Goal: Task Accomplishment & Management: Use online tool/utility

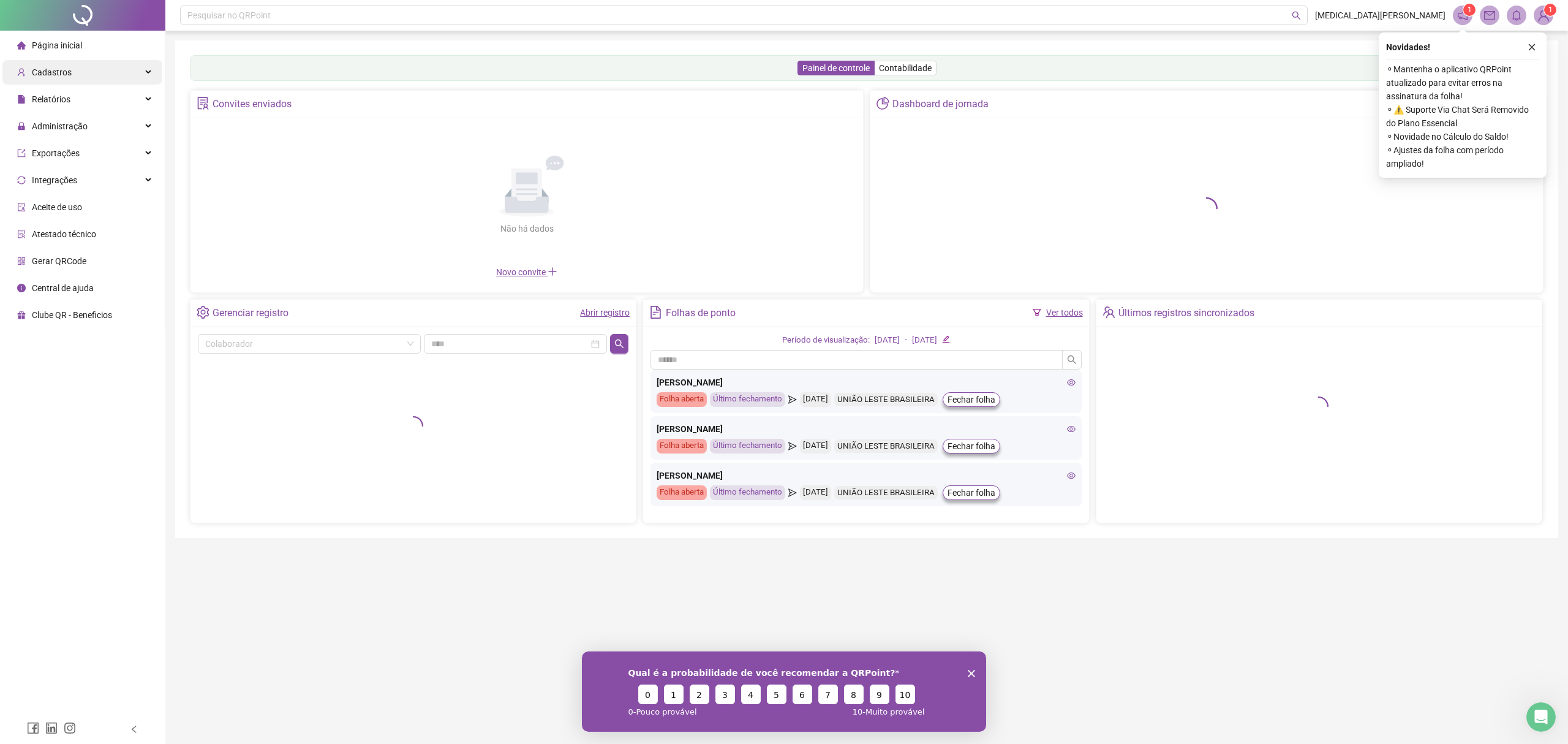
click at [101, 72] on div "Cadastros" at bounding box center [82, 72] width 160 height 25
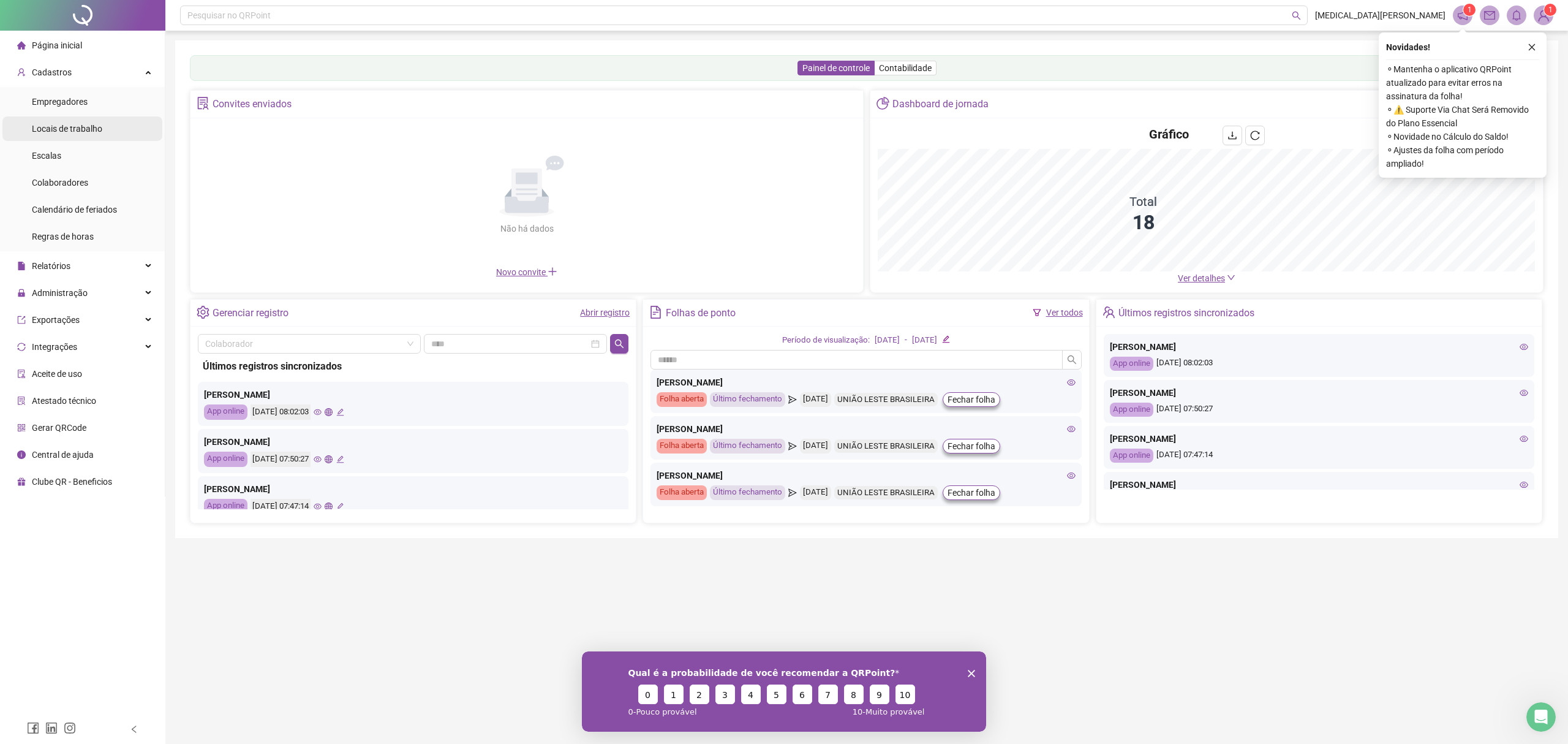
click at [77, 135] on div "Locais de trabalho" at bounding box center [67, 128] width 70 height 25
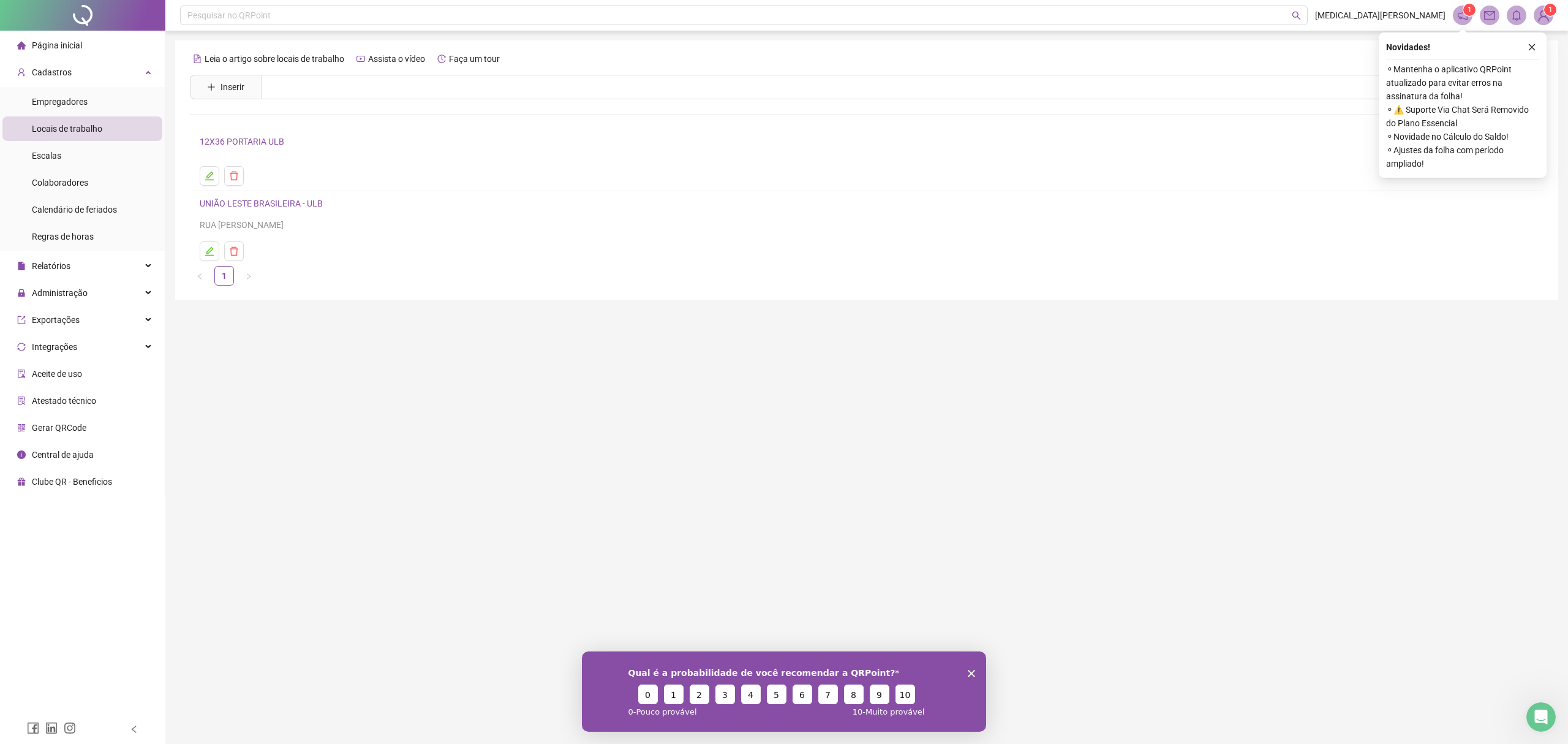
click at [299, 207] on link "UNIÃO LESTE BRASILEIRA - ULB" at bounding box center [261, 204] width 123 height 10
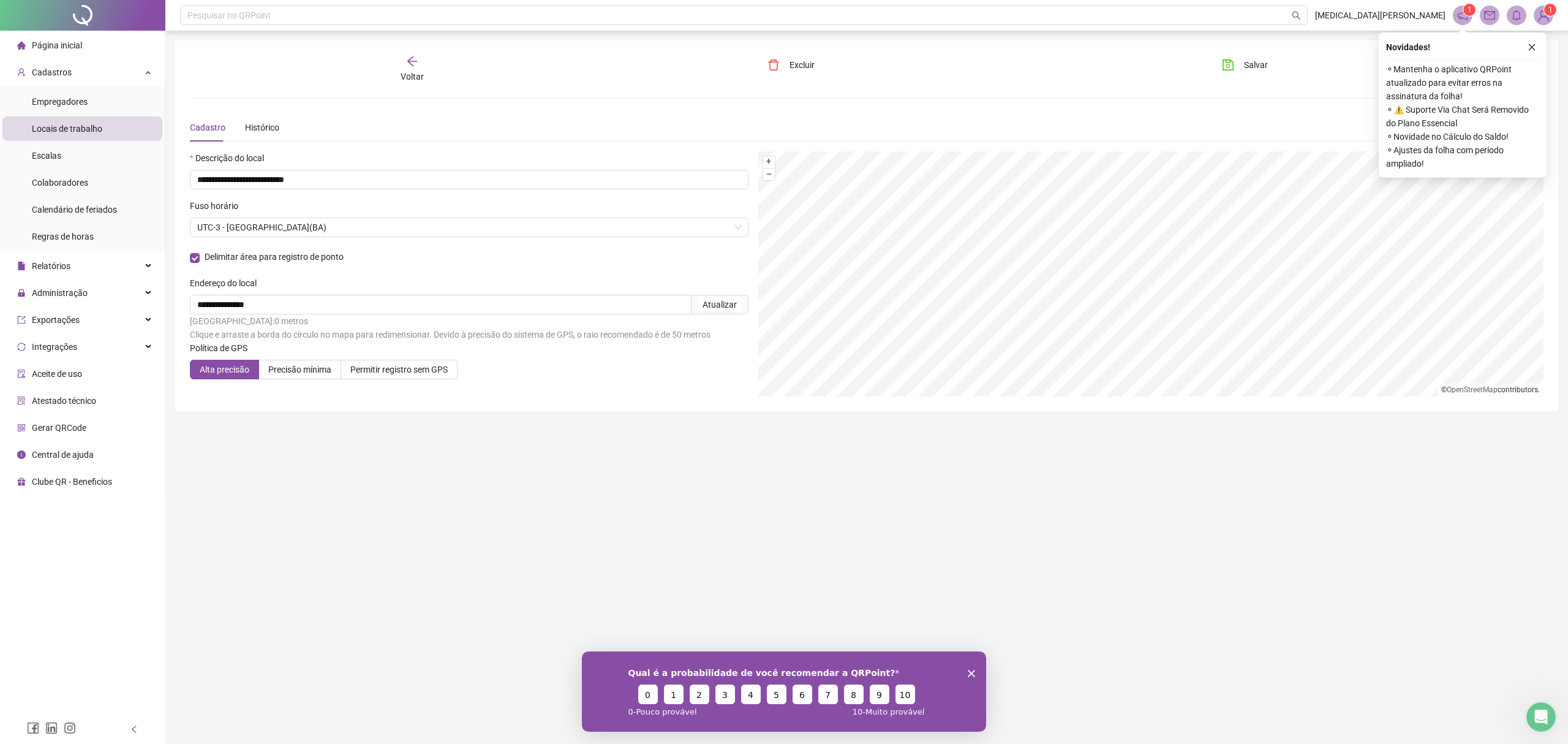
click at [333, 481] on main "**********" at bounding box center [867, 366] width 1383 height 651
click at [64, 74] on span "Cadastros" at bounding box center [51, 73] width 40 height 10
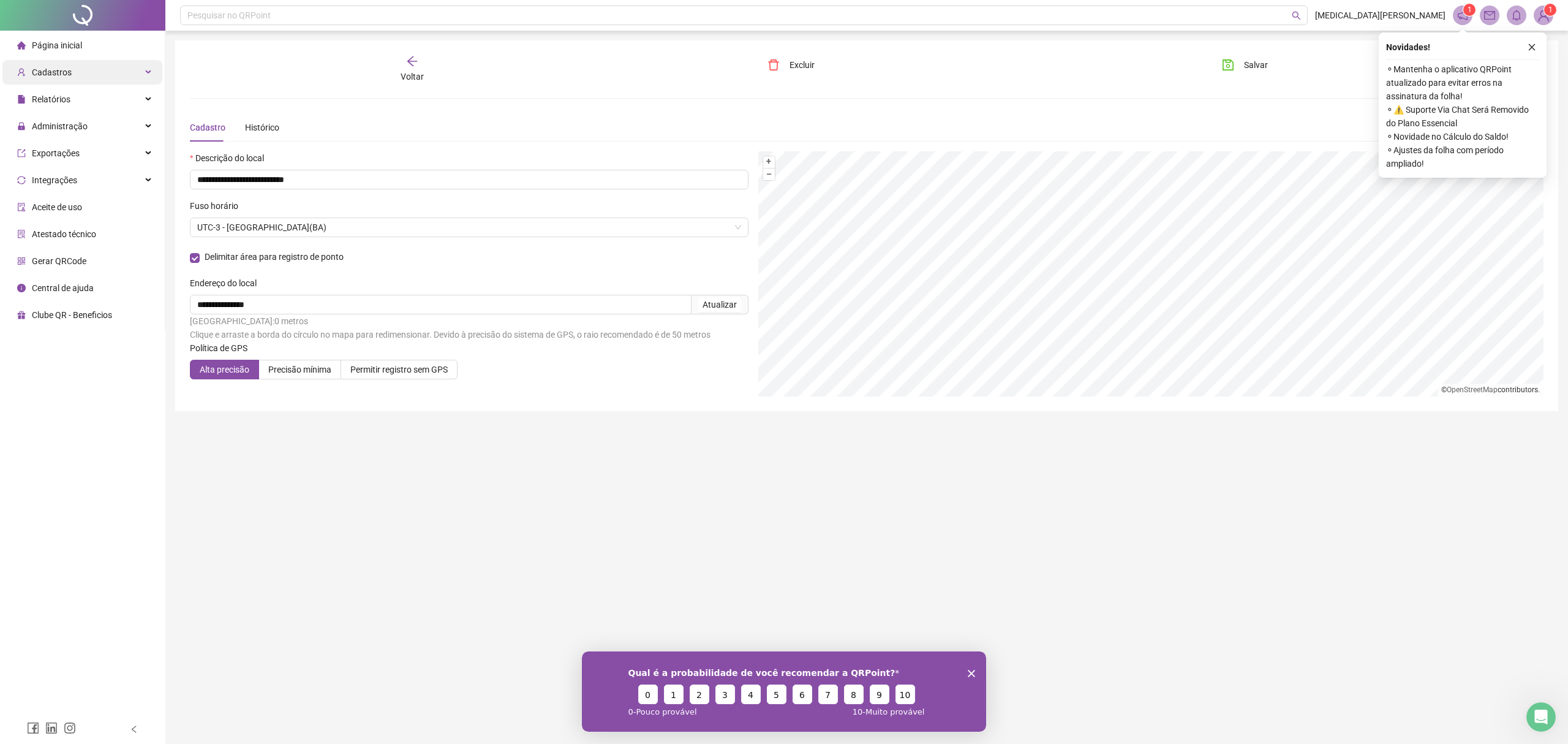
click at [64, 74] on span "Cadastros" at bounding box center [51, 73] width 40 height 10
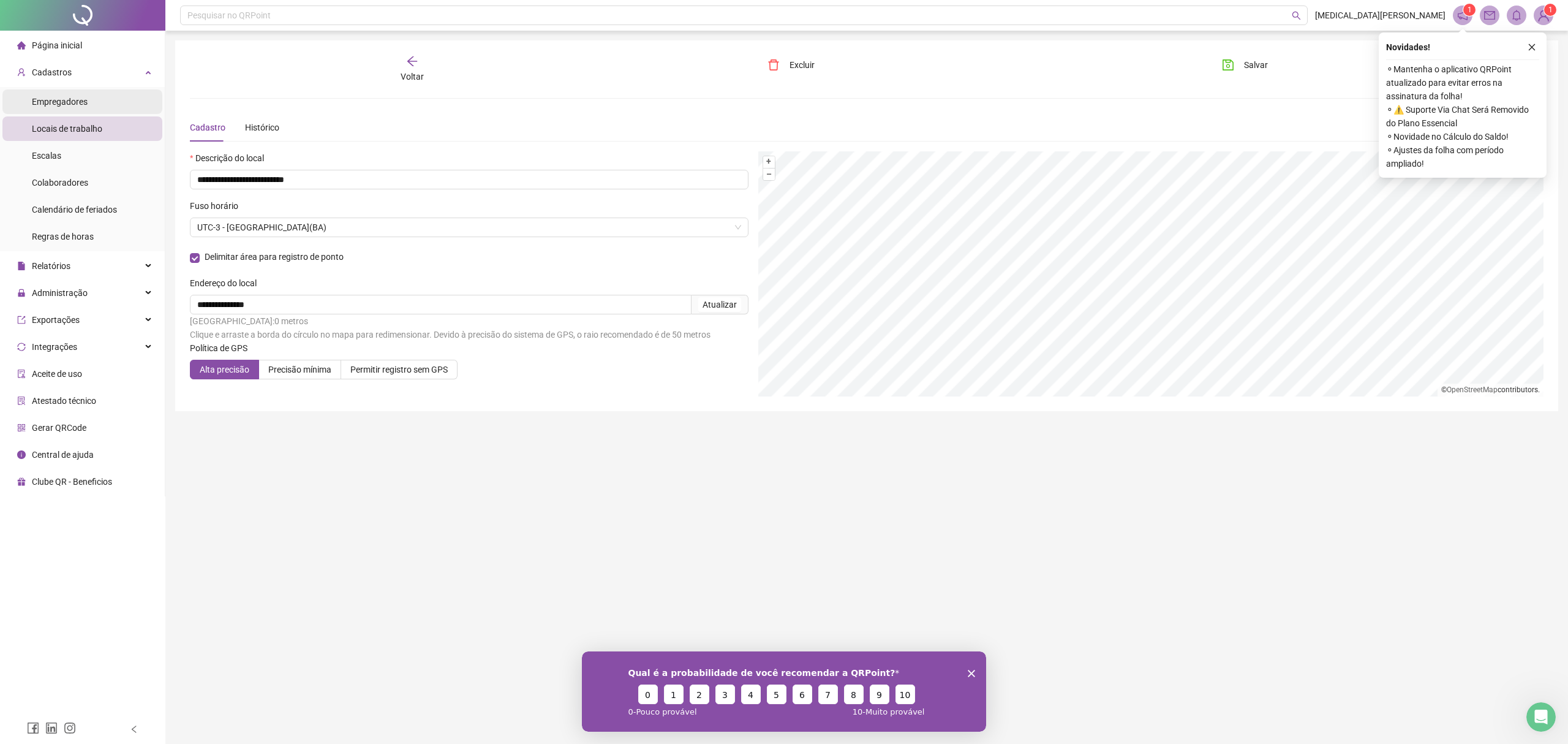
click at [64, 101] on span "Empregadores" at bounding box center [59, 101] width 56 height 10
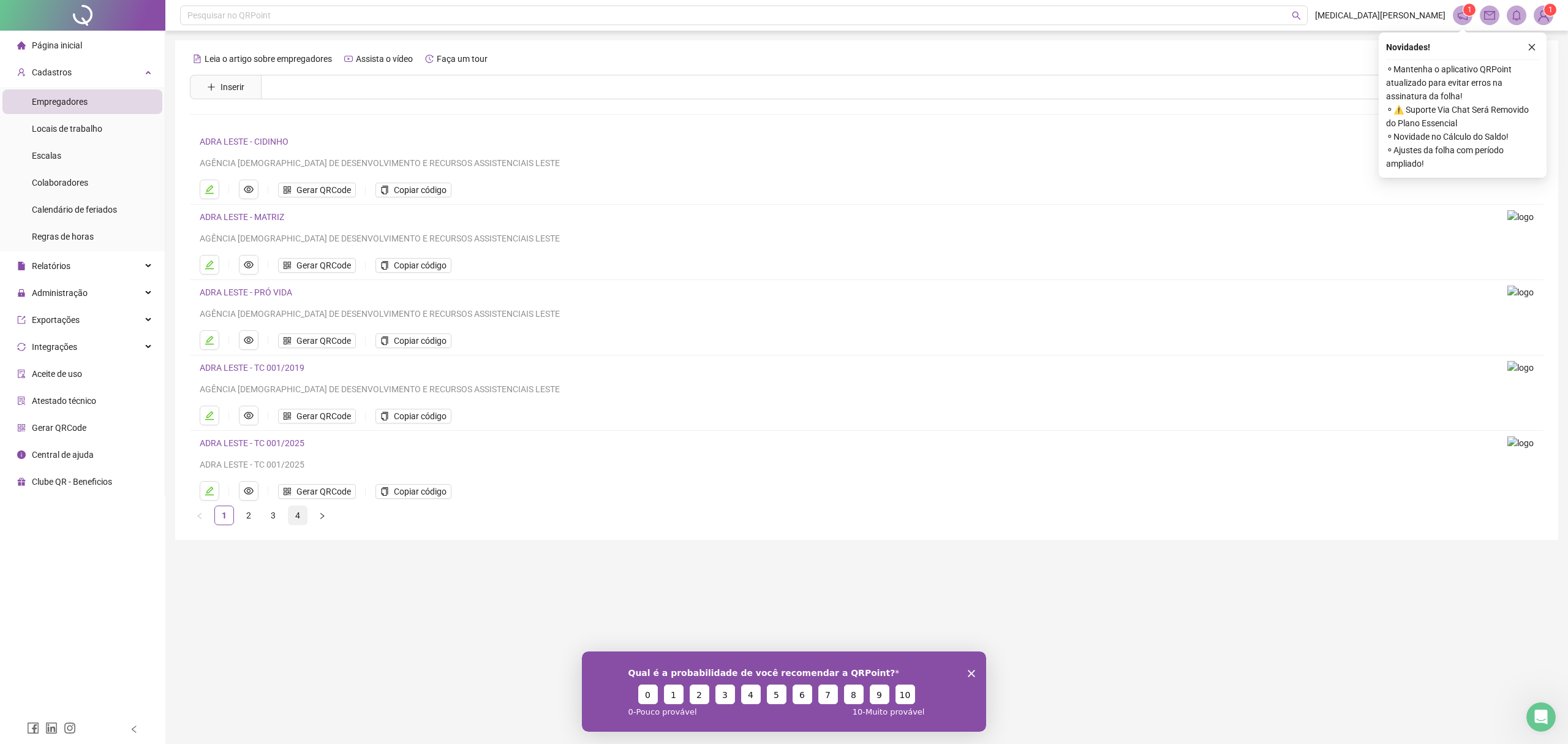
click at [304, 513] on link "4" at bounding box center [298, 515] width 18 height 18
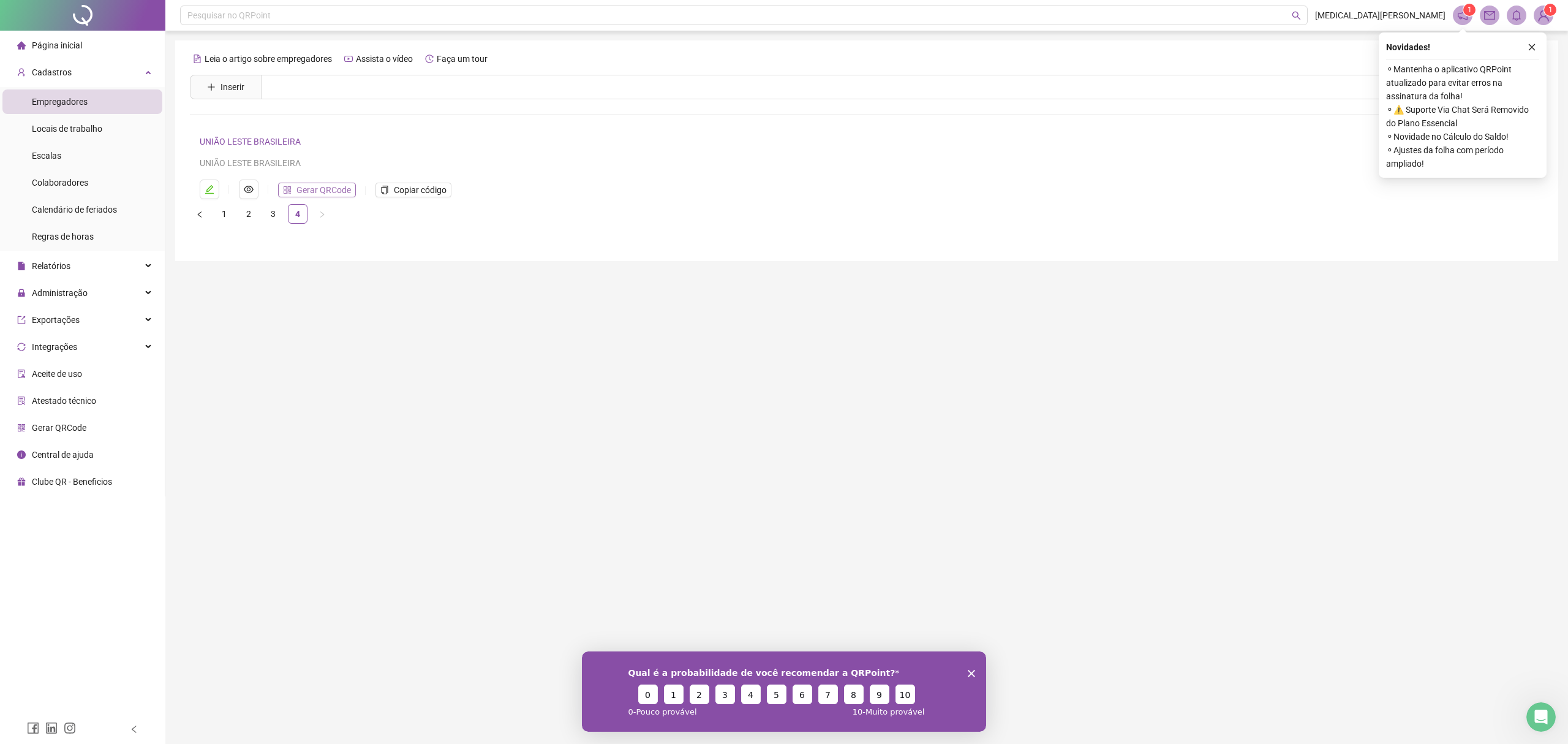
click at [331, 190] on span "Gerar QRCode" at bounding box center [323, 190] width 54 height 13
click at [480, 517] on main "Leia o artigo sobre empregadores Assista o vídeo Faça um tour Inserir Nenhum re…" at bounding box center [867, 366] width 1383 height 651
click at [334, 192] on span "Gerar QRCode" at bounding box center [323, 190] width 54 height 13
